Goal: Task Accomplishment & Management: Understand process/instructions

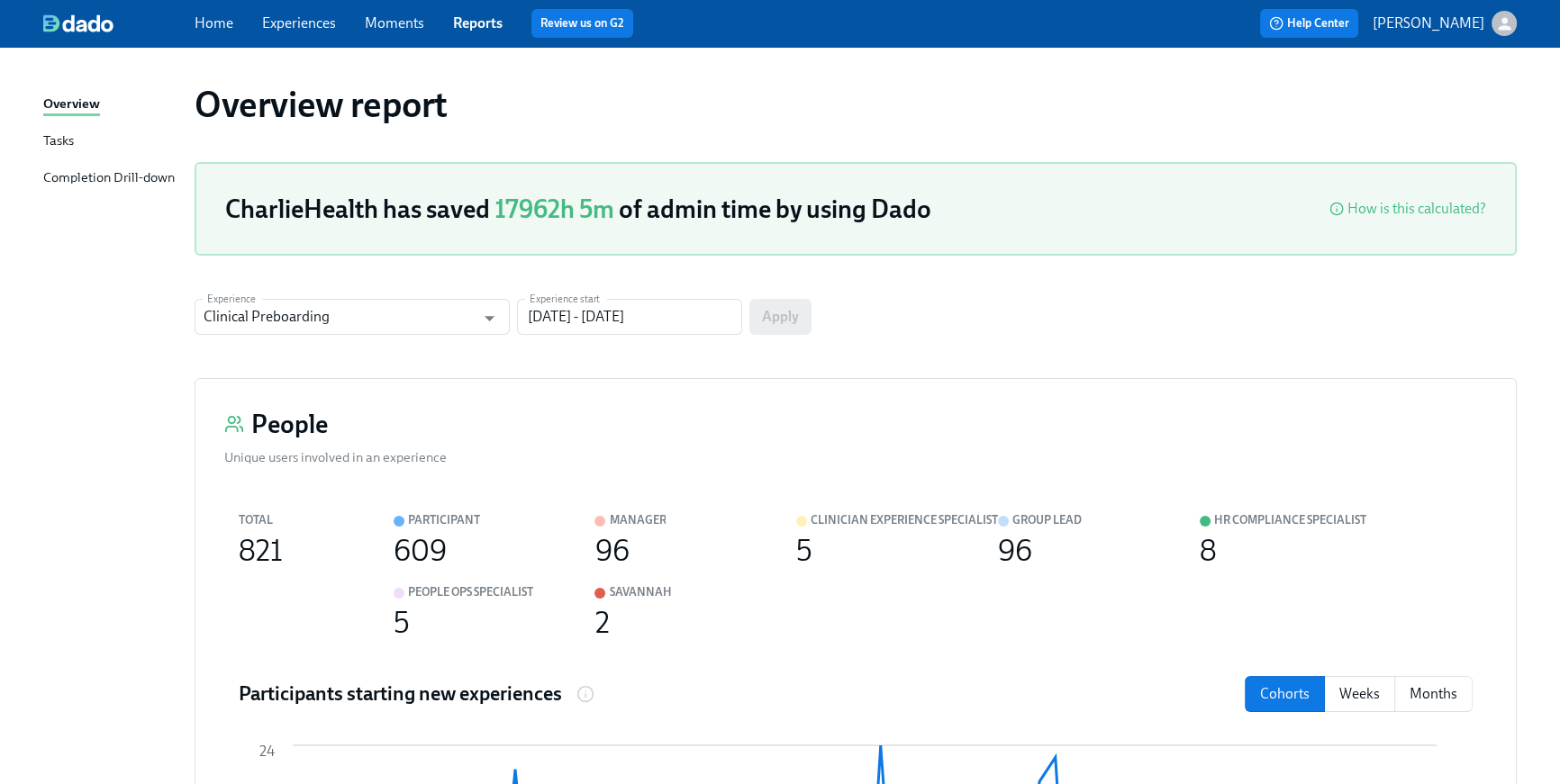
click at [202, 31] on link "Home" at bounding box center [213, 22] width 38 height 17
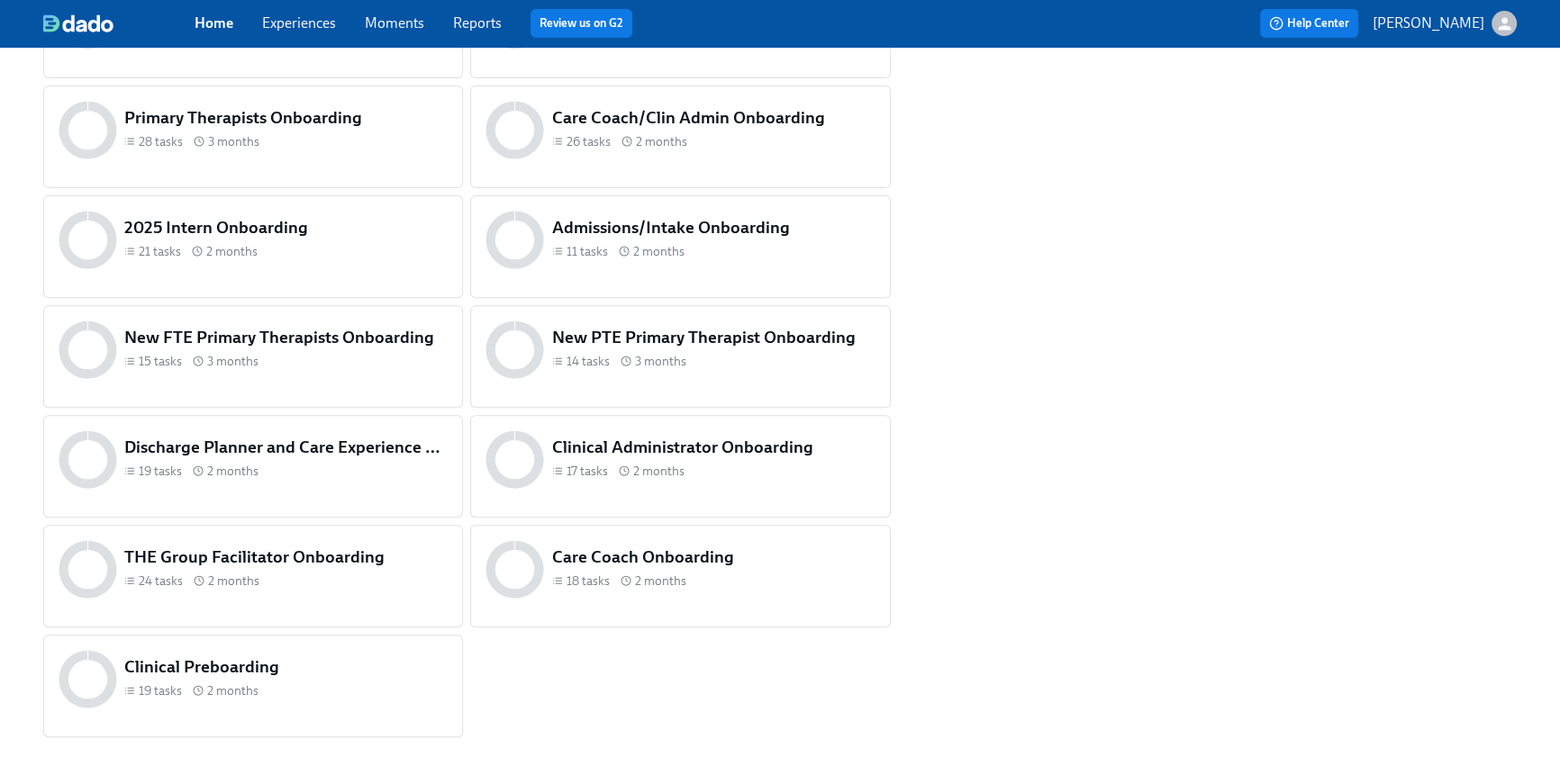
scroll to position [744, 0]
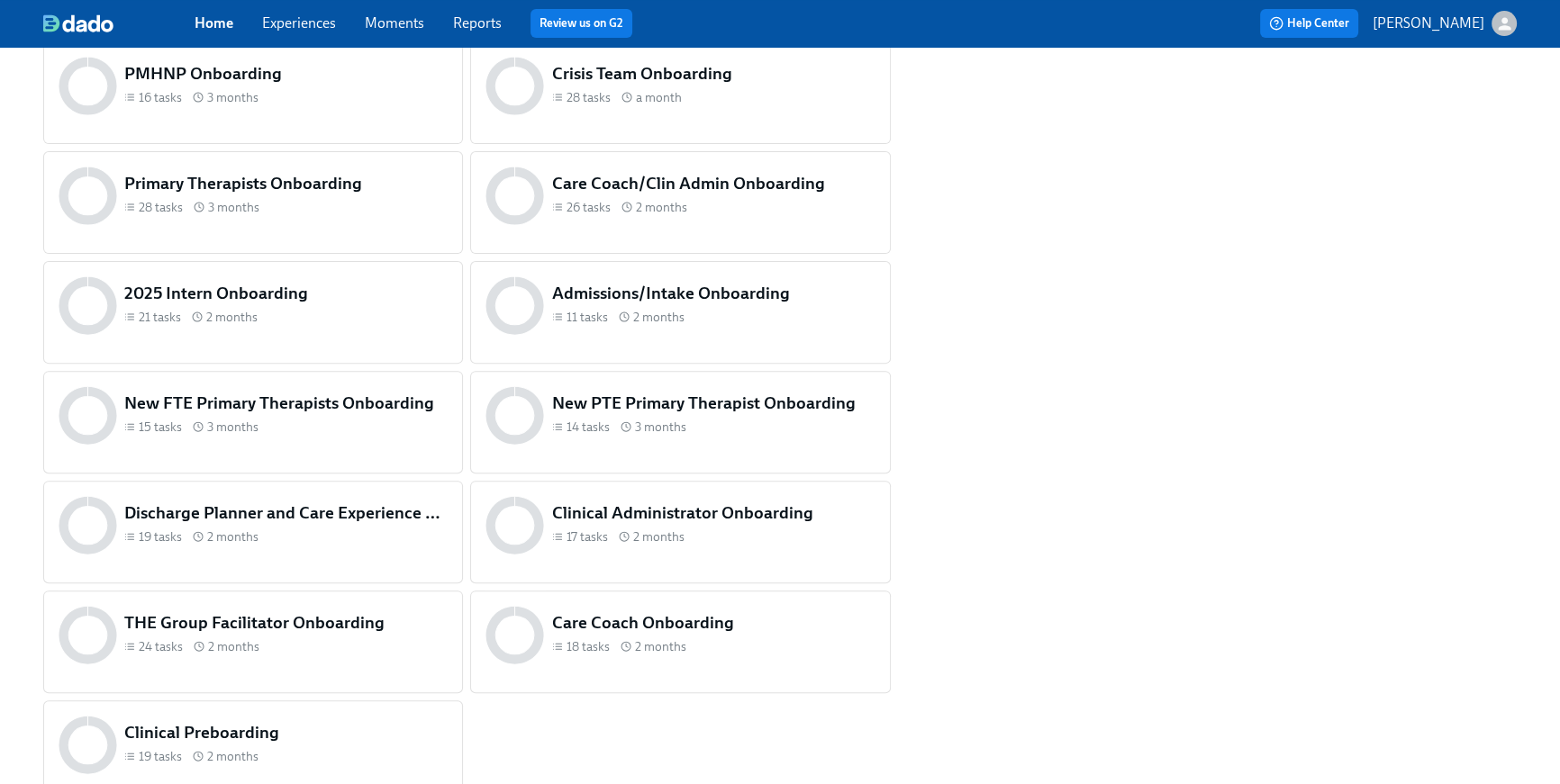
click at [253, 71] on h5 "PMHNP Onboarding" at bounding box center [286, 74] width 323 height 23
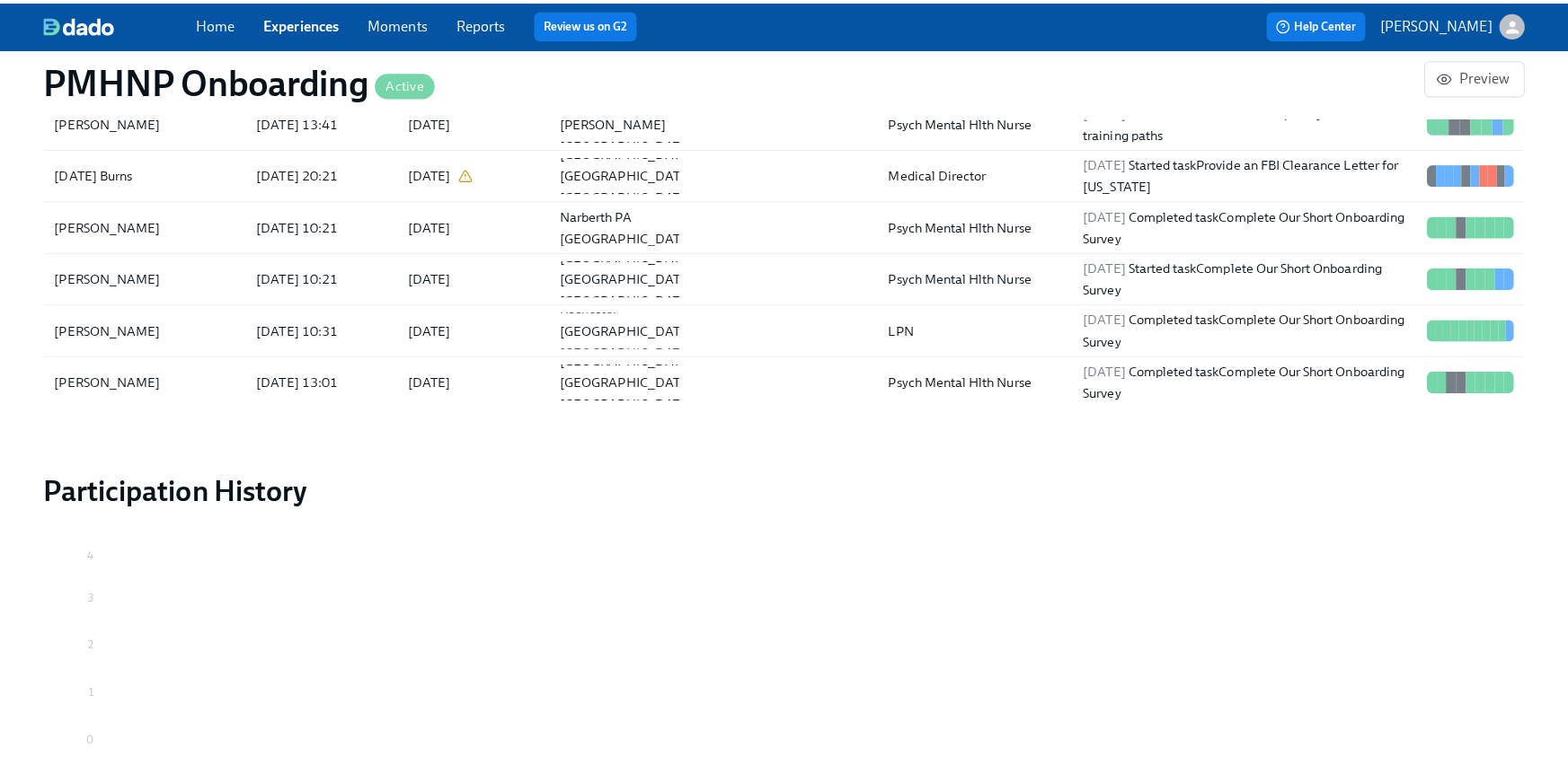
scroll to position [1605, 0]
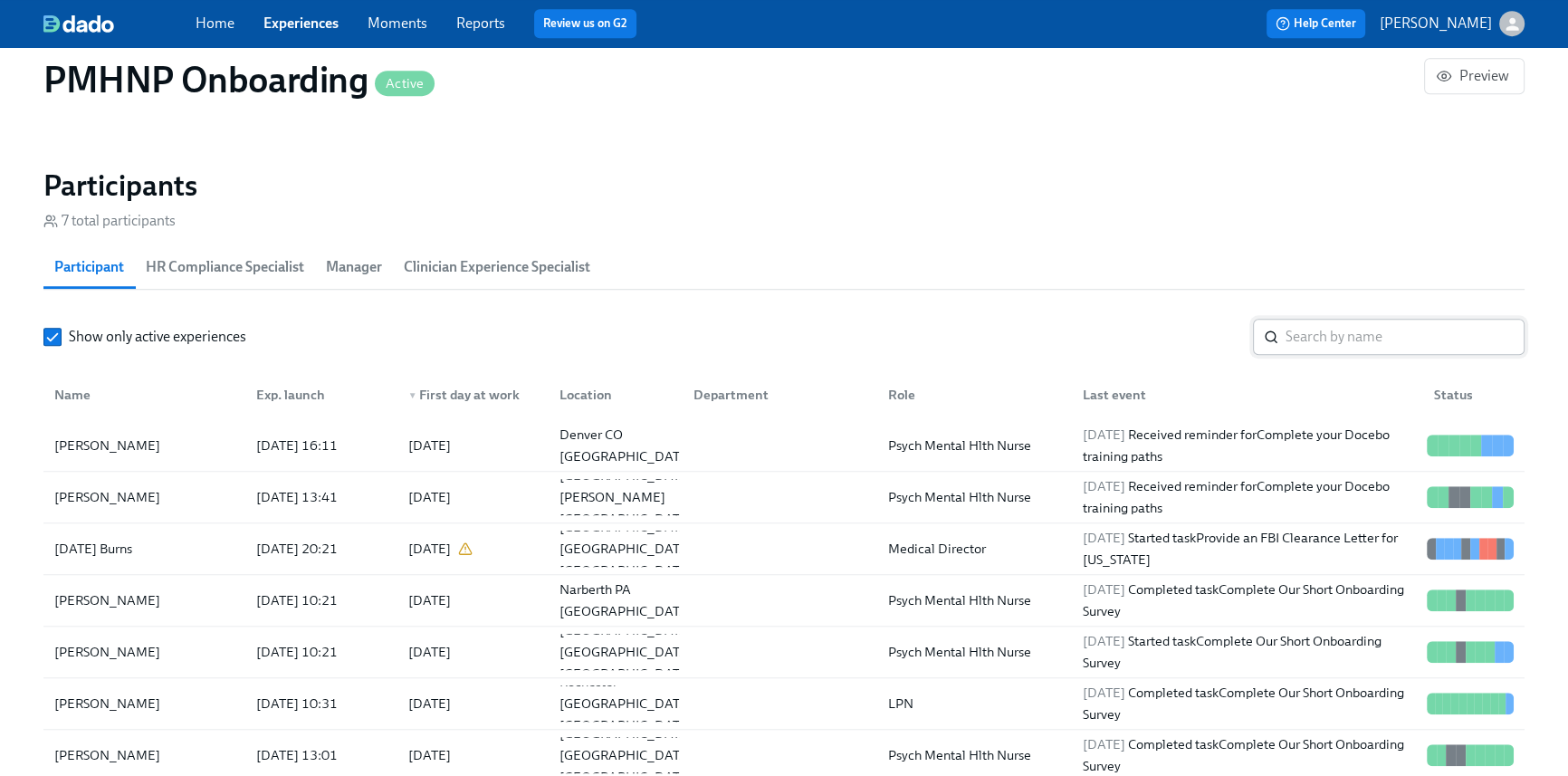
click at [1326, 337] on input "search" at bounding box center [1405, 337] width 239 height 37
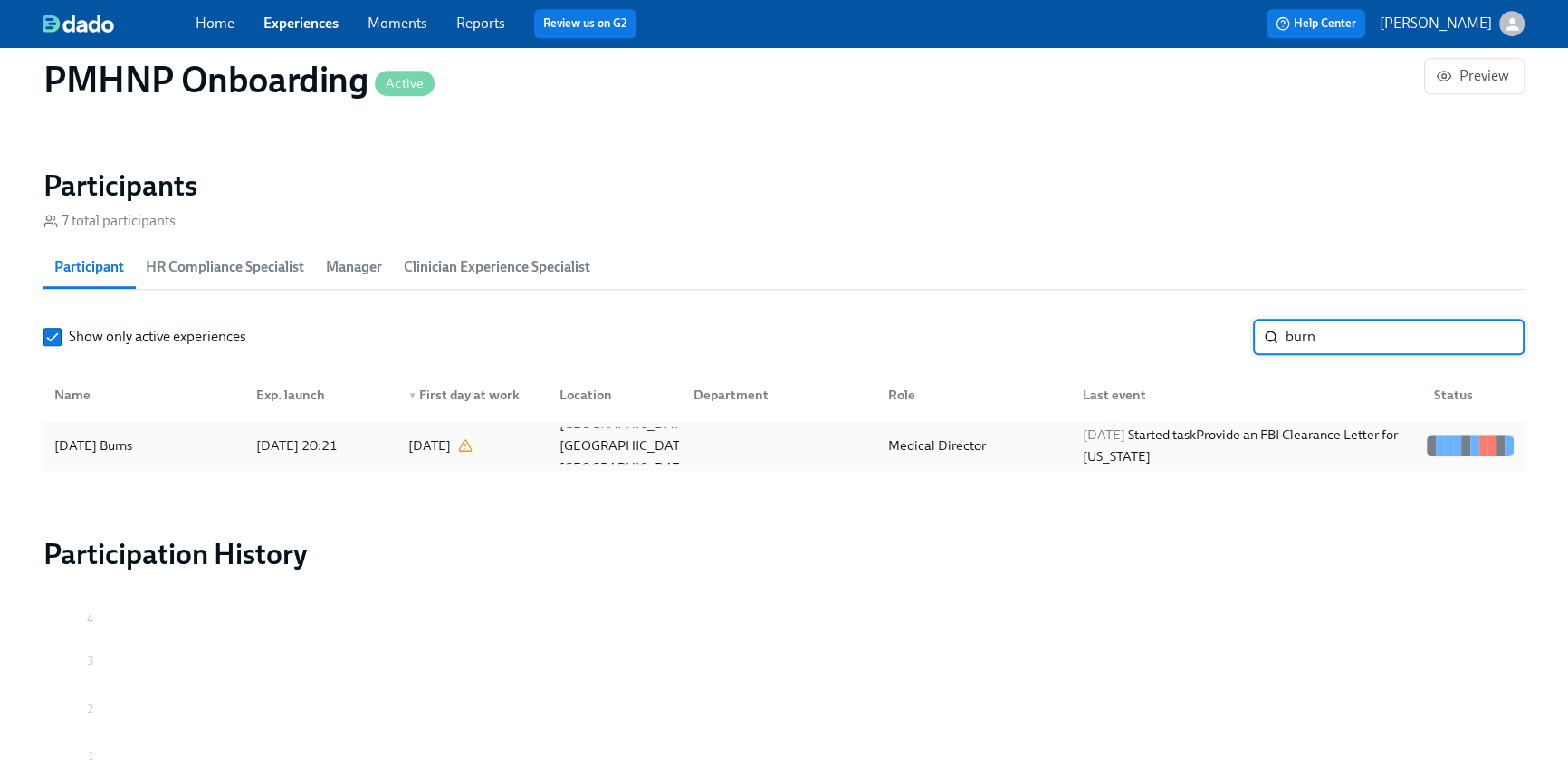
type input "burn"
click at [1316, 438] on div "[DATE] Started task Provide an FBI Clearance Letter for [US_STATE]" at bounding box center [1247, 446] width 344 height 43
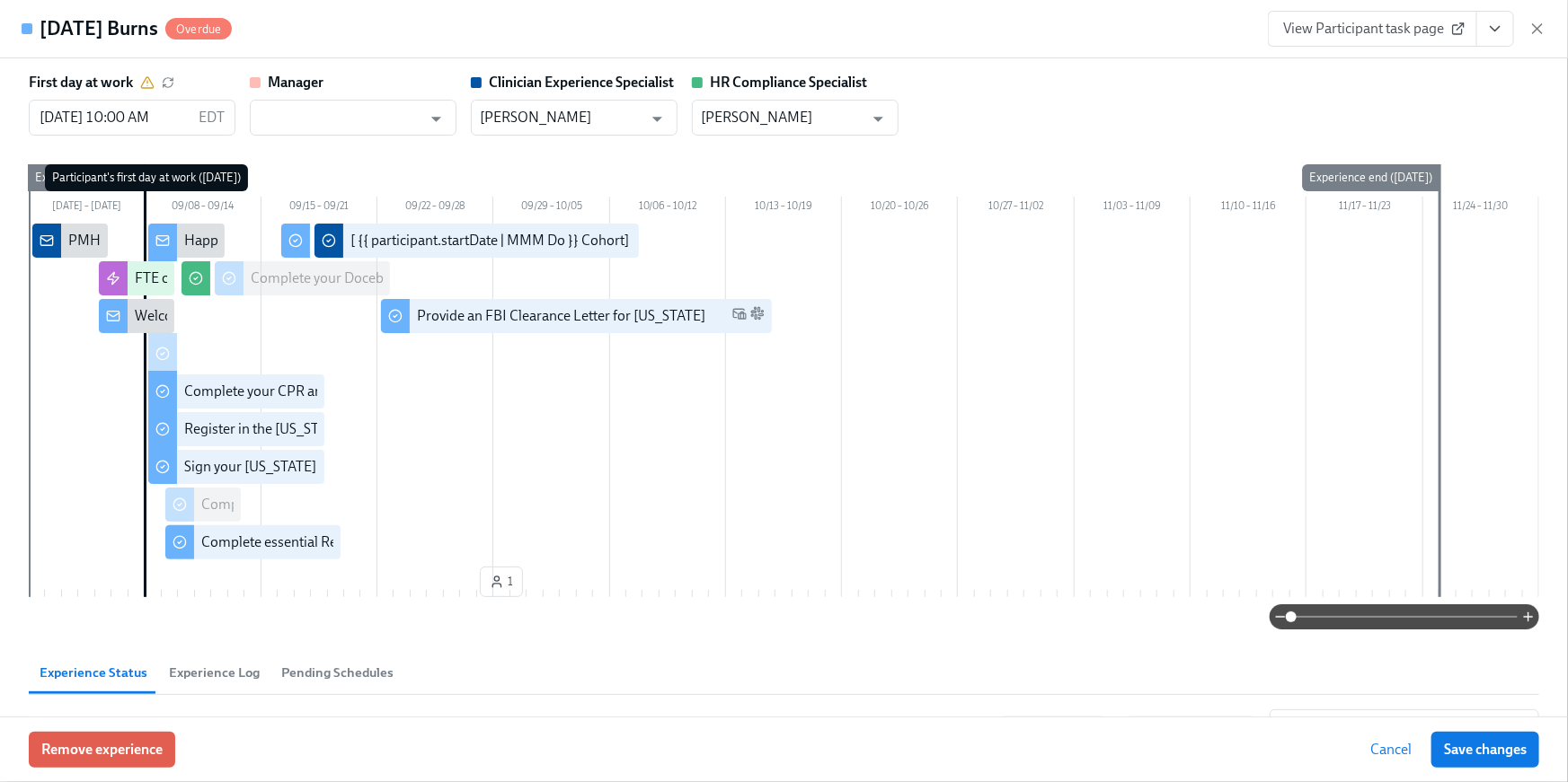
click at [1328, 29] on span "View Participant task page" at bounding box center [1372, 28] width 179 height 18
